Goal: Information Seeking & Learning: Learn about a topic

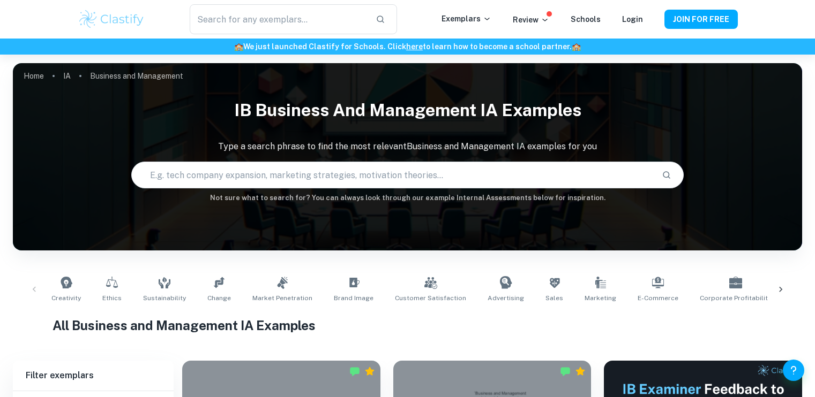
scroll to position [242, 0]
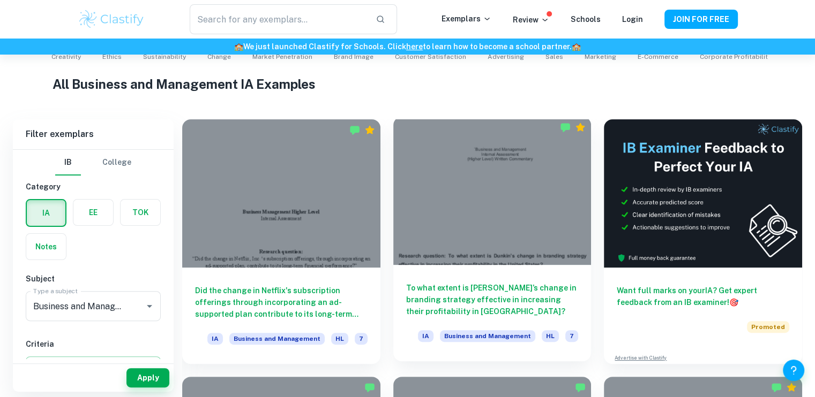
click at [504, 206] on div at bounding box center [492, 191] width 198 height 148
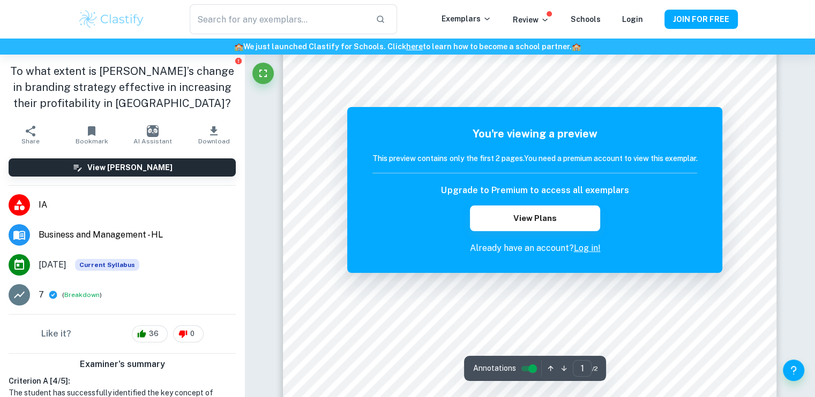
scroll to position [29, 0]
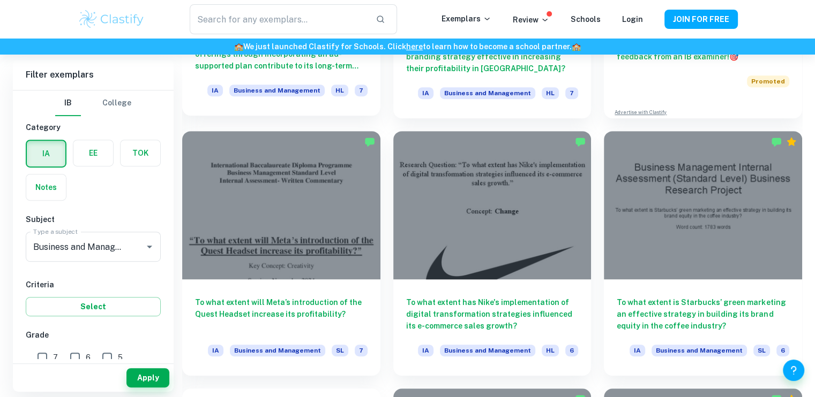
scroll to position [486, 0]
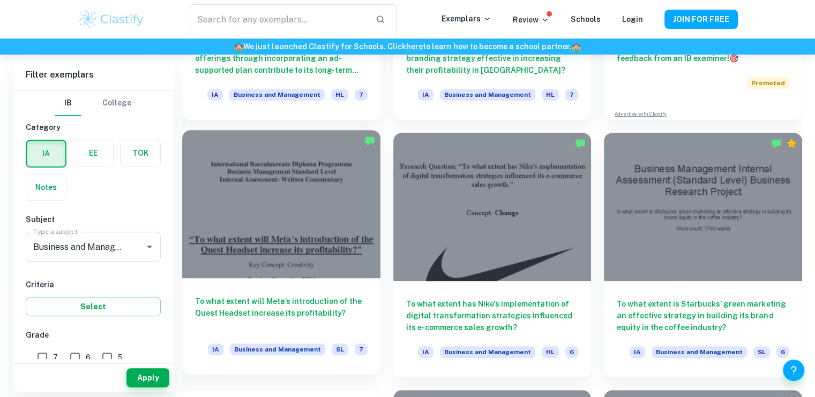
click at [291, 198] on div at bounding box center [281, 204] width 198 height 148
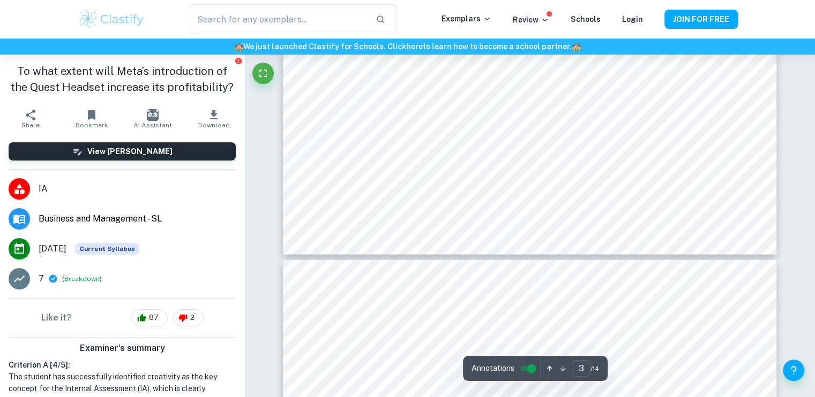
type input "4"
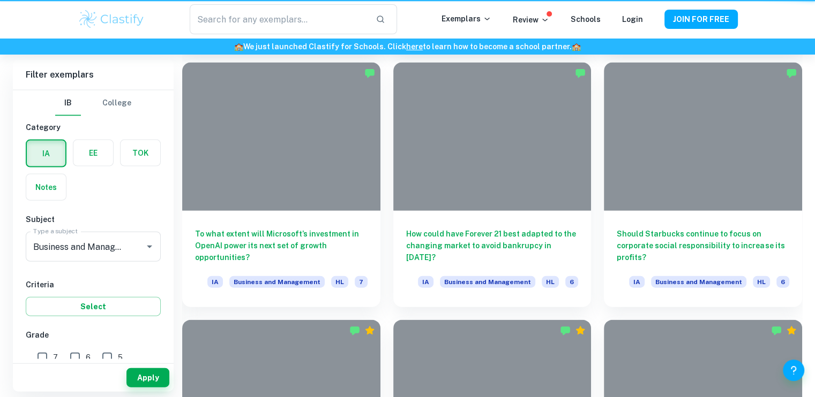
scroll to position [486, 0]
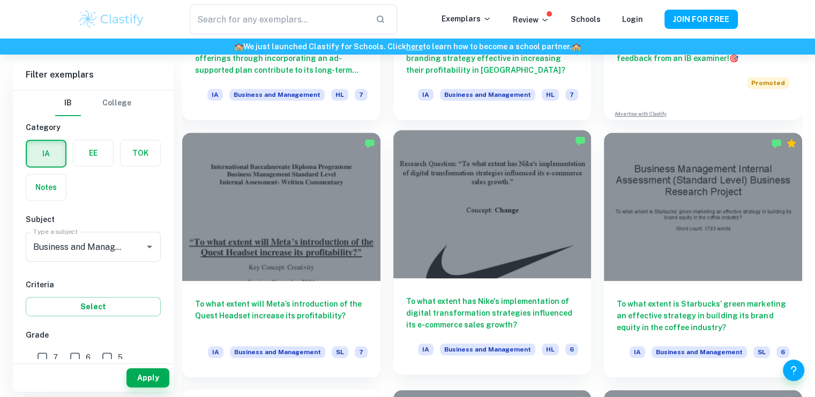
click at [525, 227] on div at bounding box center [492, 204] width 198 height 148
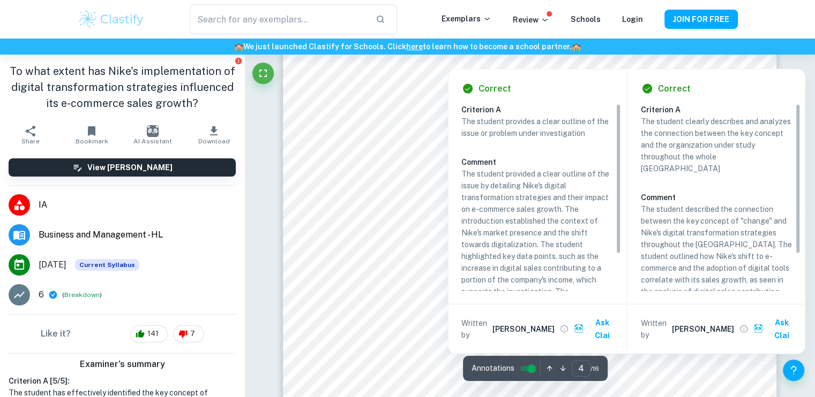
scroll to position [2316, 0]
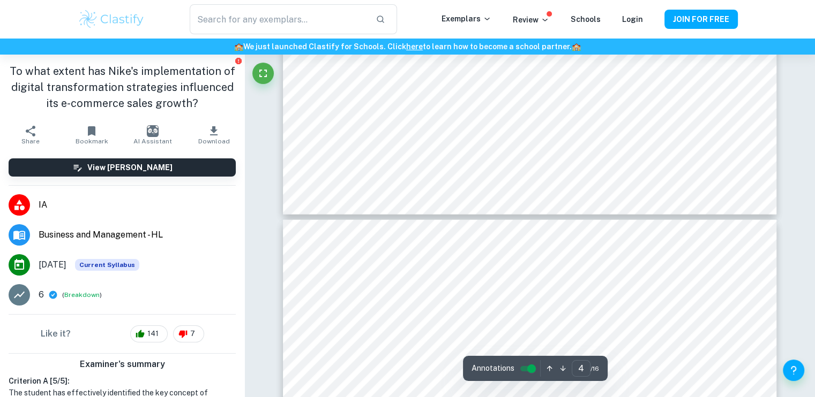
type input "5"
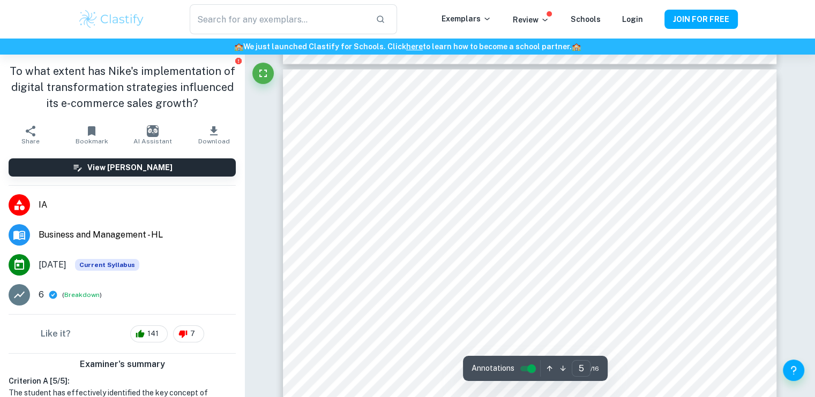
scroll to position [2738, 0]
